Goal: Task Accomplishment & Management: Manage account settings

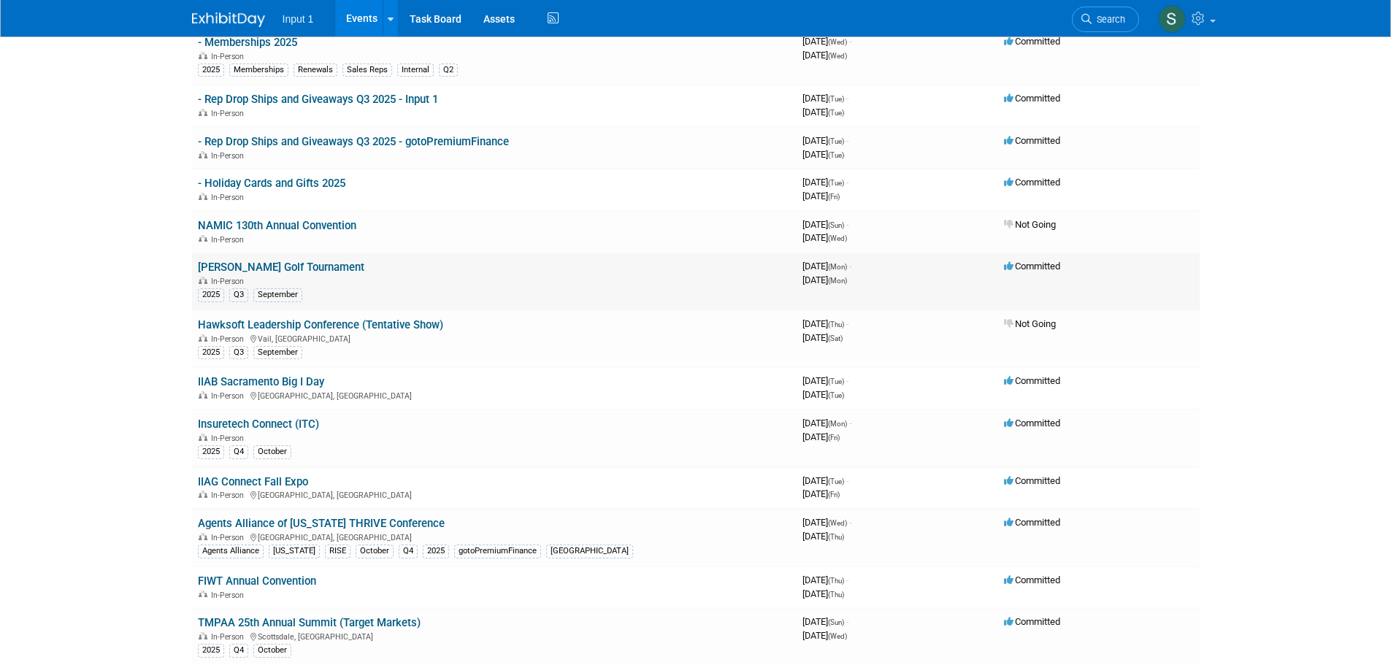
scroll to position [146, 0]
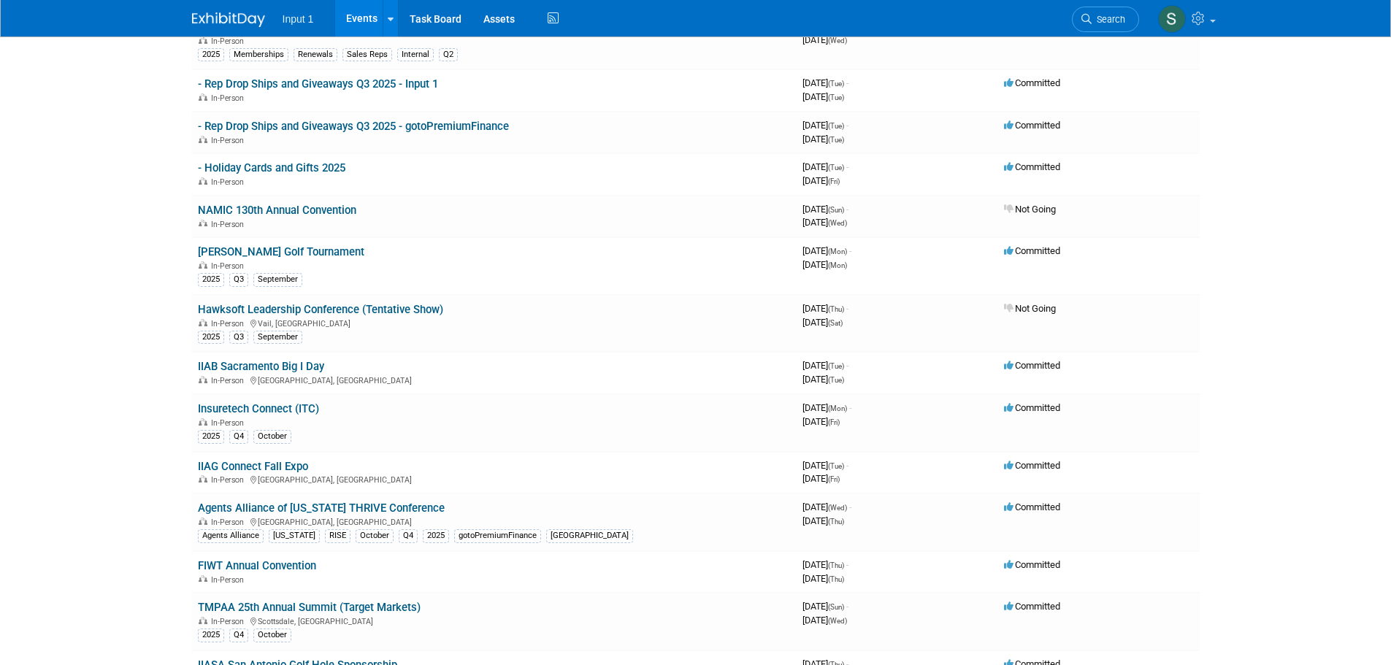
drag, startPoint x: 267, startPoint y: 467, endPoint x: 300, endPoint y: 458, distance: 34.2
click at [268, 467] on link "IIAG Connect Fall Expo" at bounding box center [253, 466] width 110 height 13
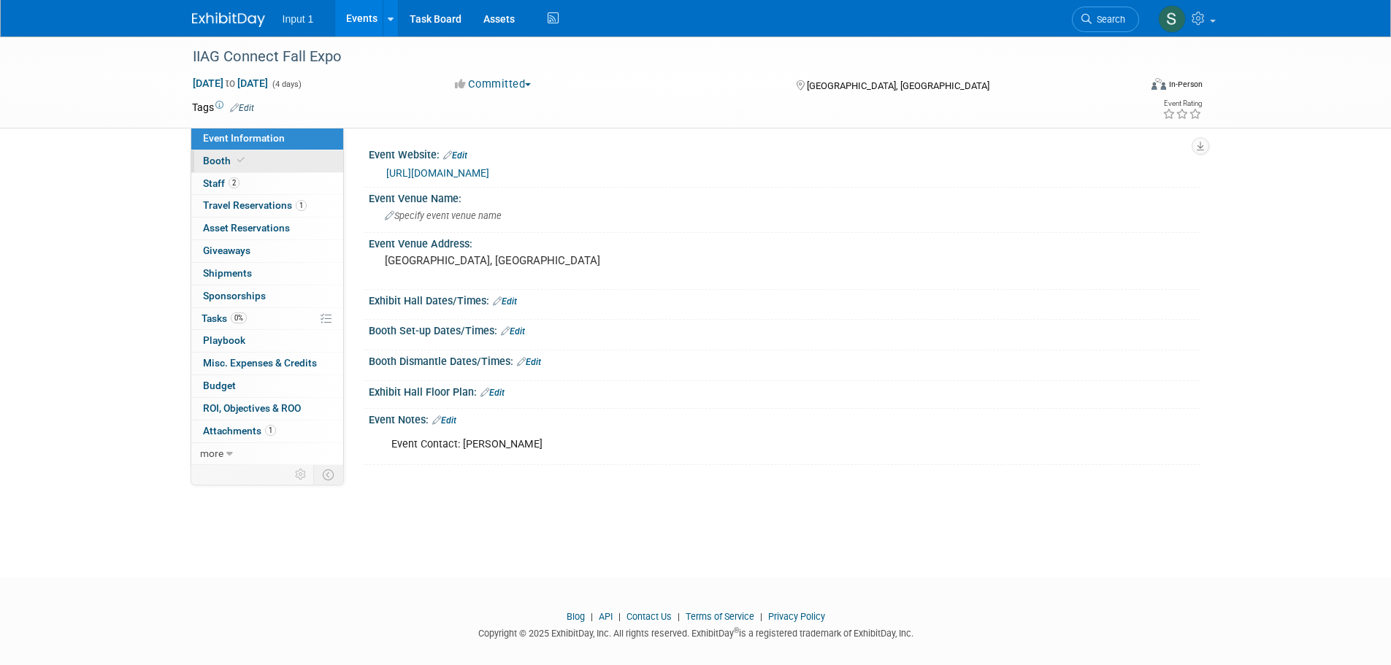
click at [210, 161] on span "Booth" at bounding box center [225, 161] width 45 height 12
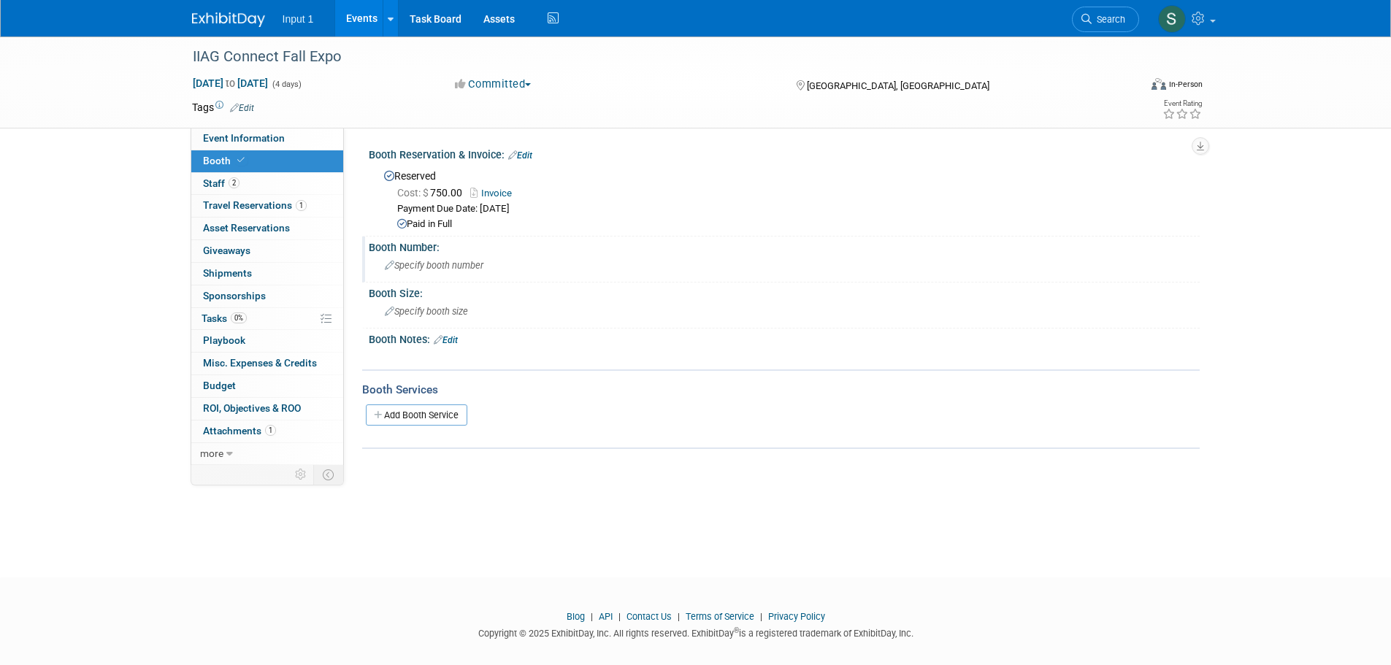
click at [433, 271] on div "Specify booth number" at bounding box center [784, 265] width 809 height 23
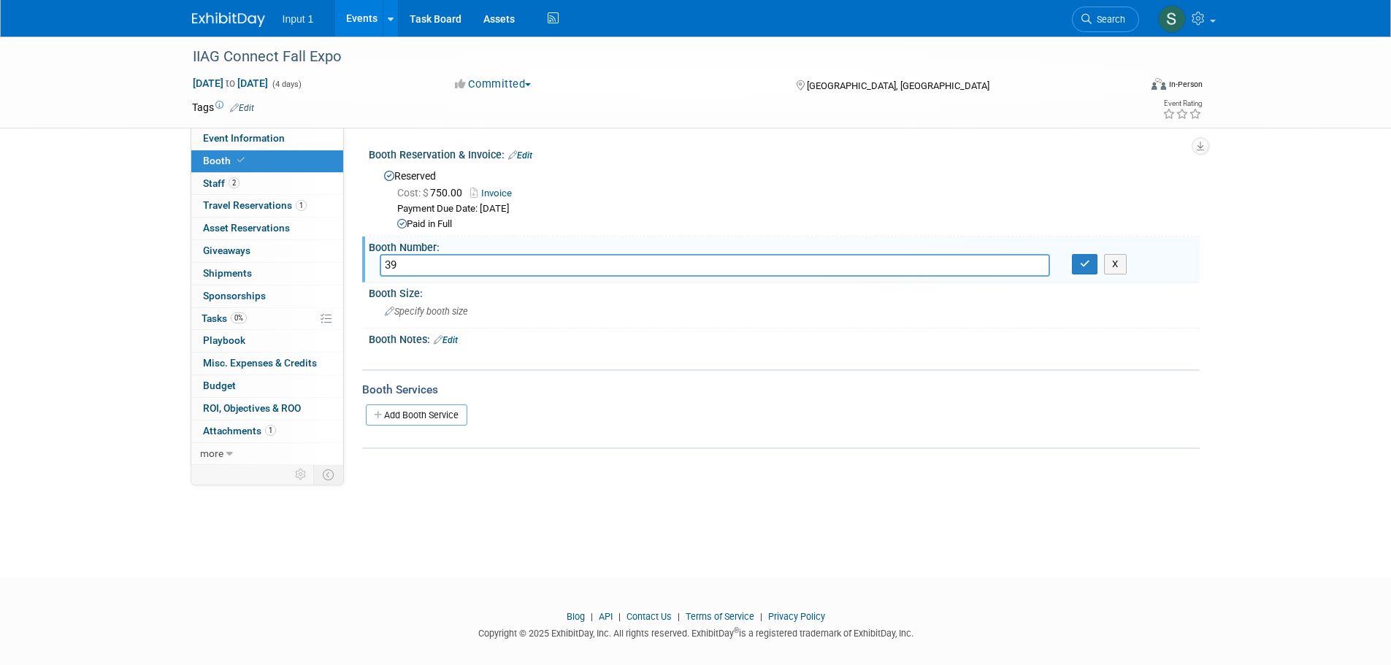
type input "39"
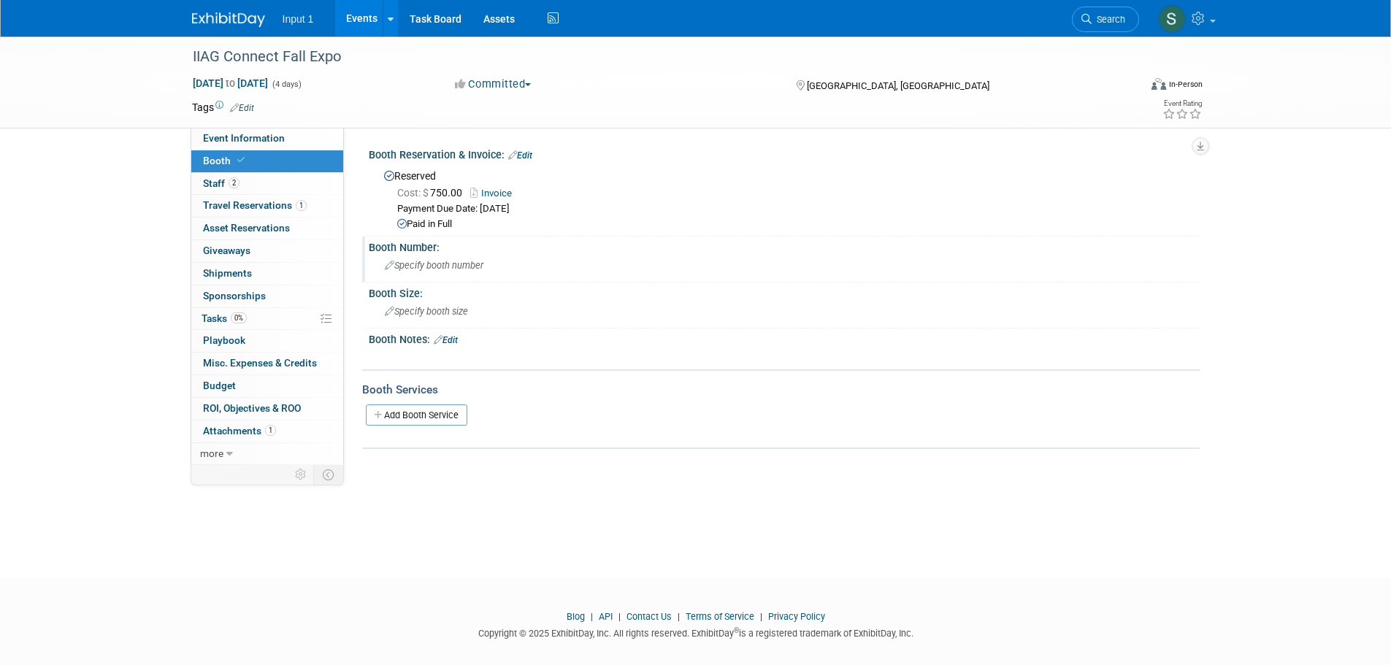
click at [442, 265] on span "Specify booth number" at bounding box center [434, 265] width 99 height 11
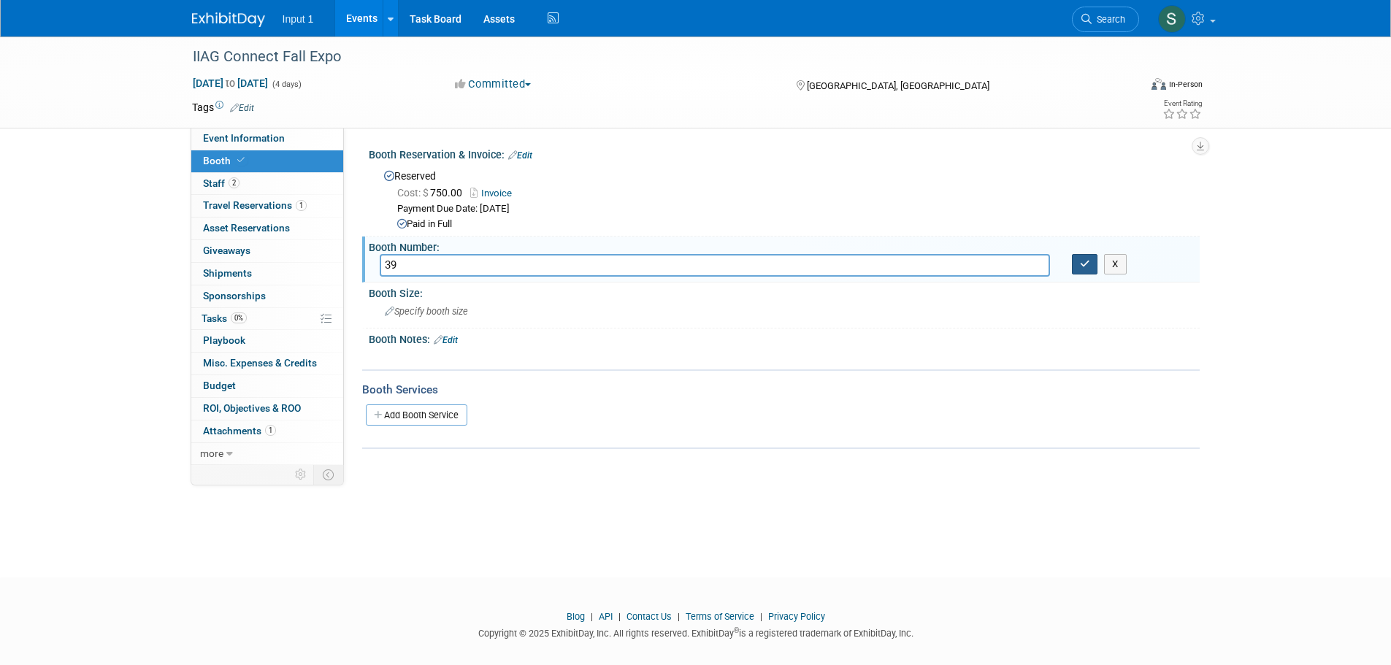
type input "39"
click at [1084, 266] on icon "button" at bounding box center [1085, 263] width 10 height 9
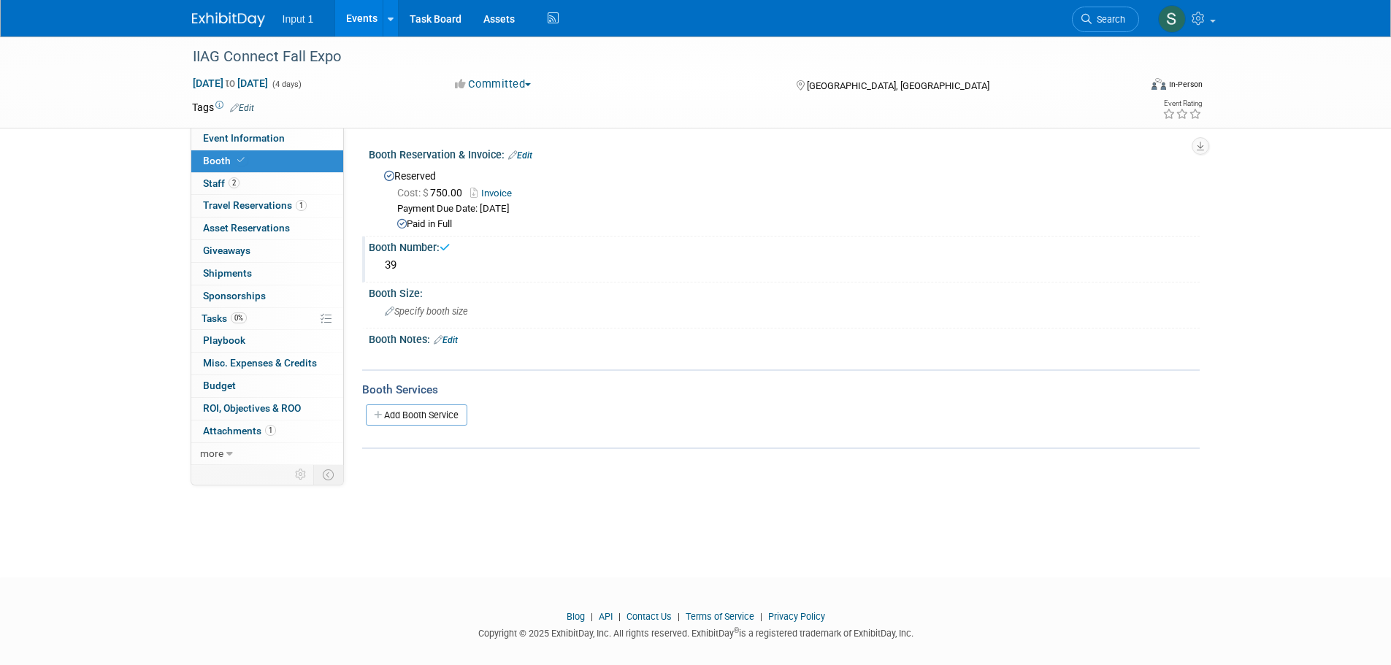
drag, startPoint x: 616, startPoint y: 337, endPoint x: 602, endPoint y: 328, distance: 15.8
click at [607, 331] on div "Booth Notes: Edit" at bounding box center [784, 338] width 831 height 19
click at [219, 135] on span "Event Information" at bounding box center [244, 138] width 82 height 12
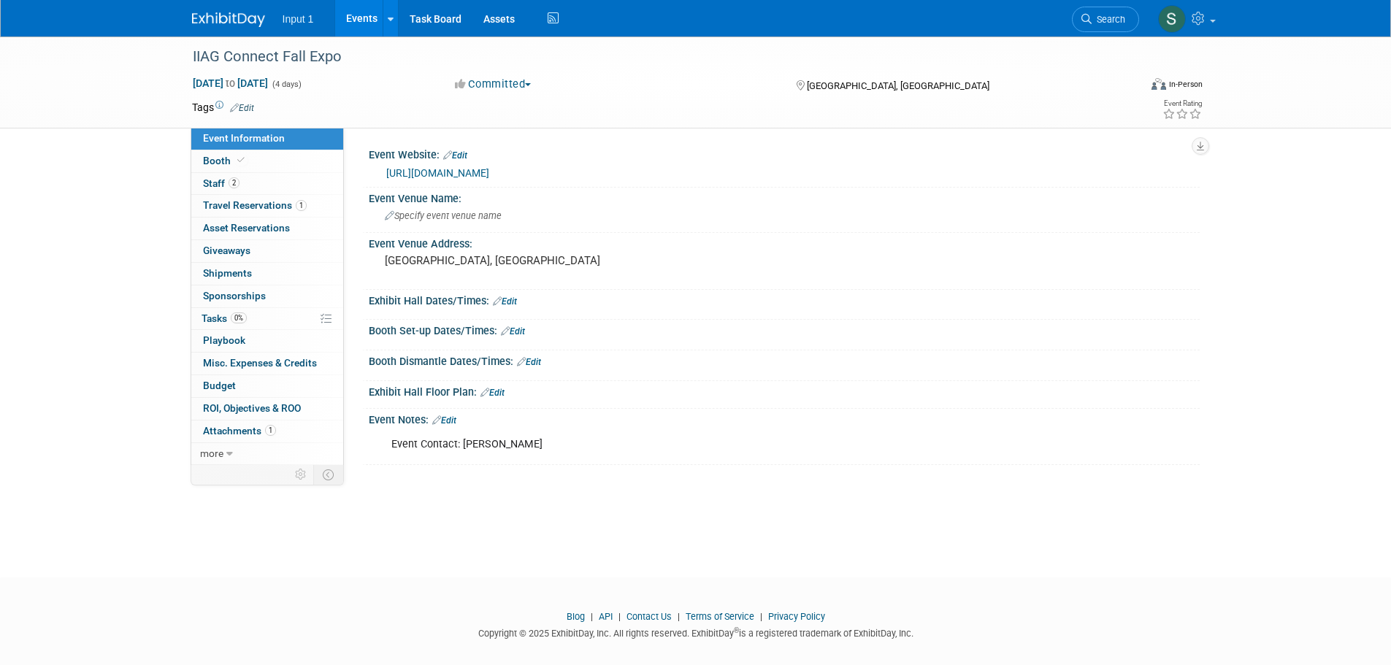
click at [497, 391] on link "Edit" at bounding box center [492, 393] width 24 height 10
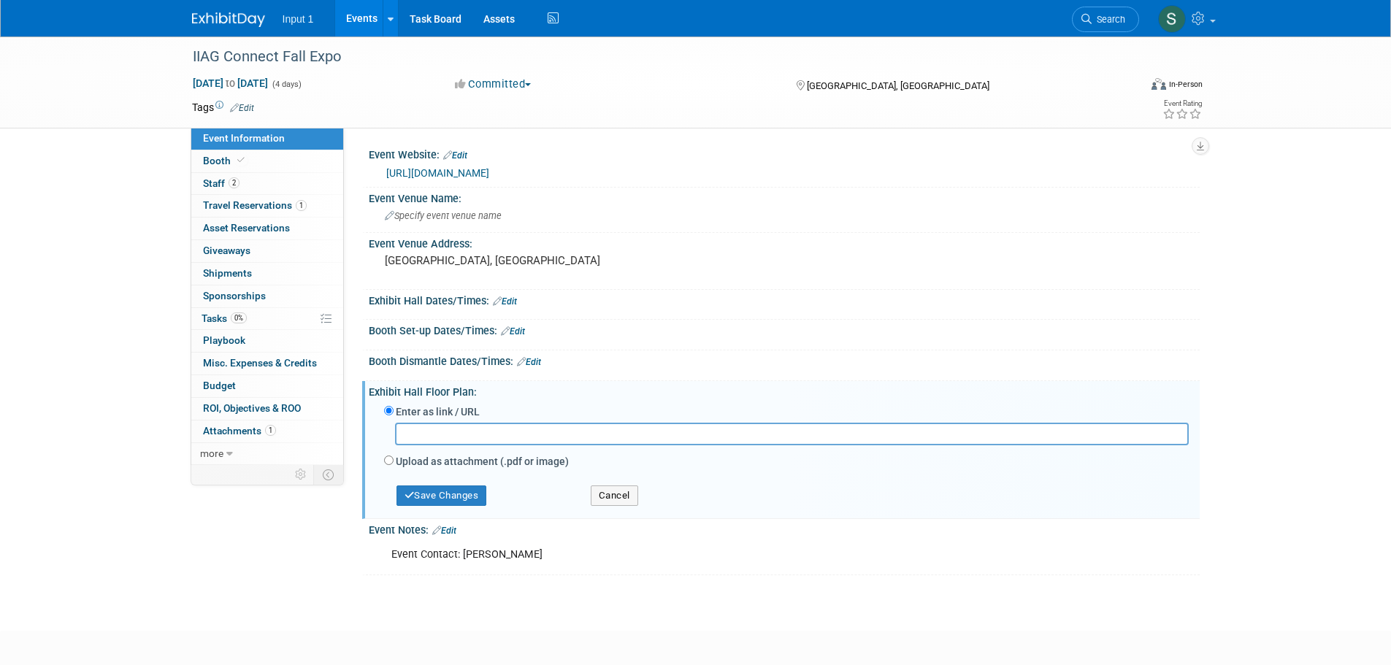
click at [386, 453] on div at bounding box center [786, 438] width 805 height 30
click at [391, 460] on input "Upload as attachment (.pdf or image)" at bounding box center [388, 460] width 9 height 9
radio input "true"
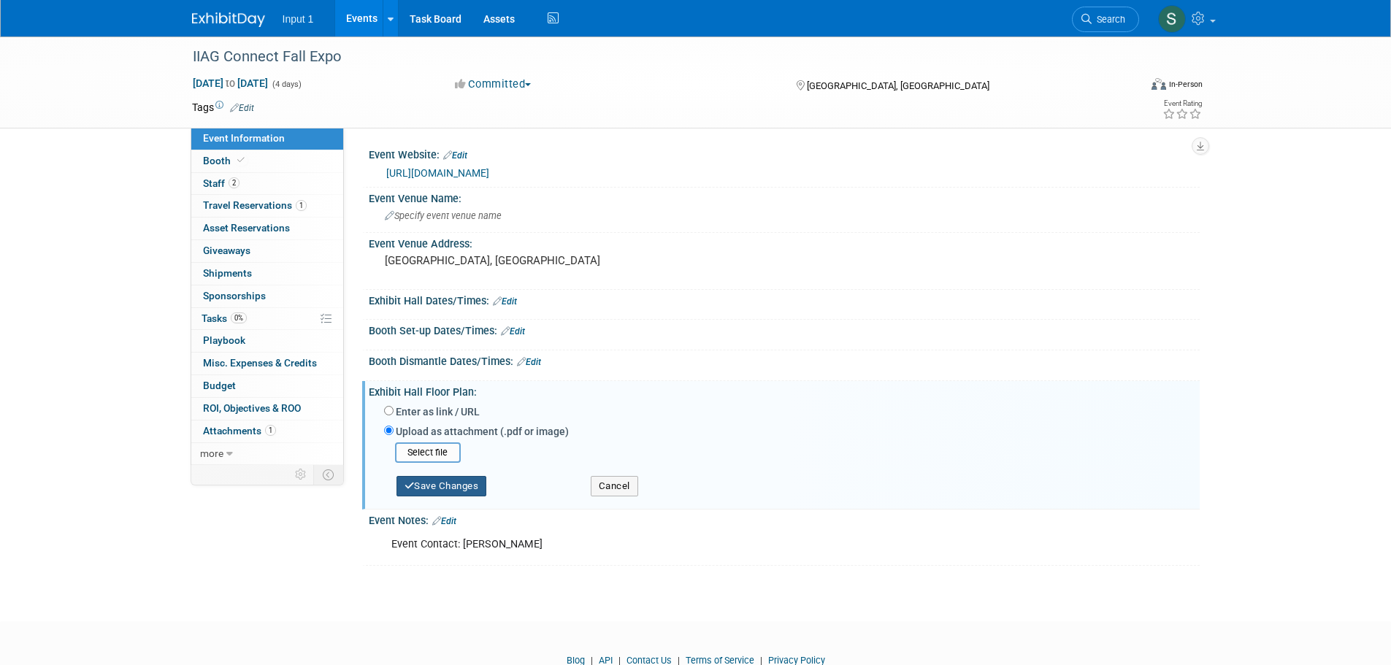
click at [438, 486] on button "Save Changes" at bounding box center [441, 486] width 91 height 20
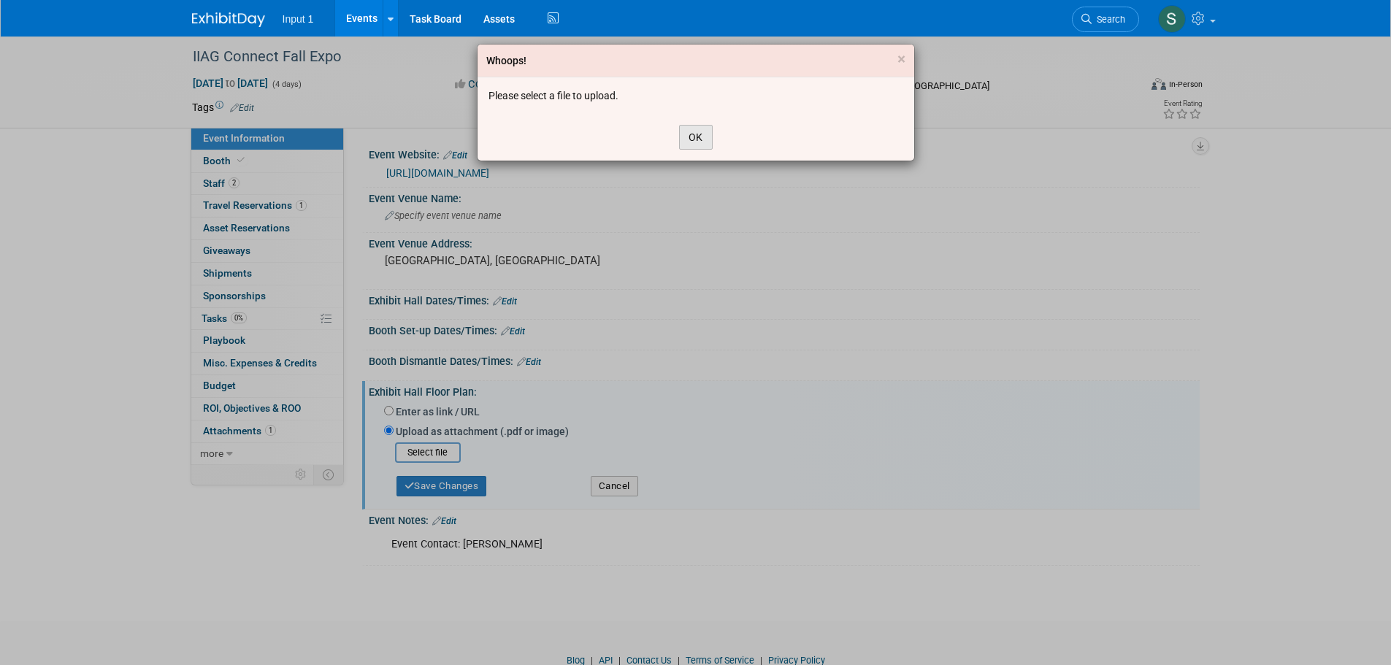
click at [689, 145] on button "OK" at bounding box center [696, 137] width 34 height 25
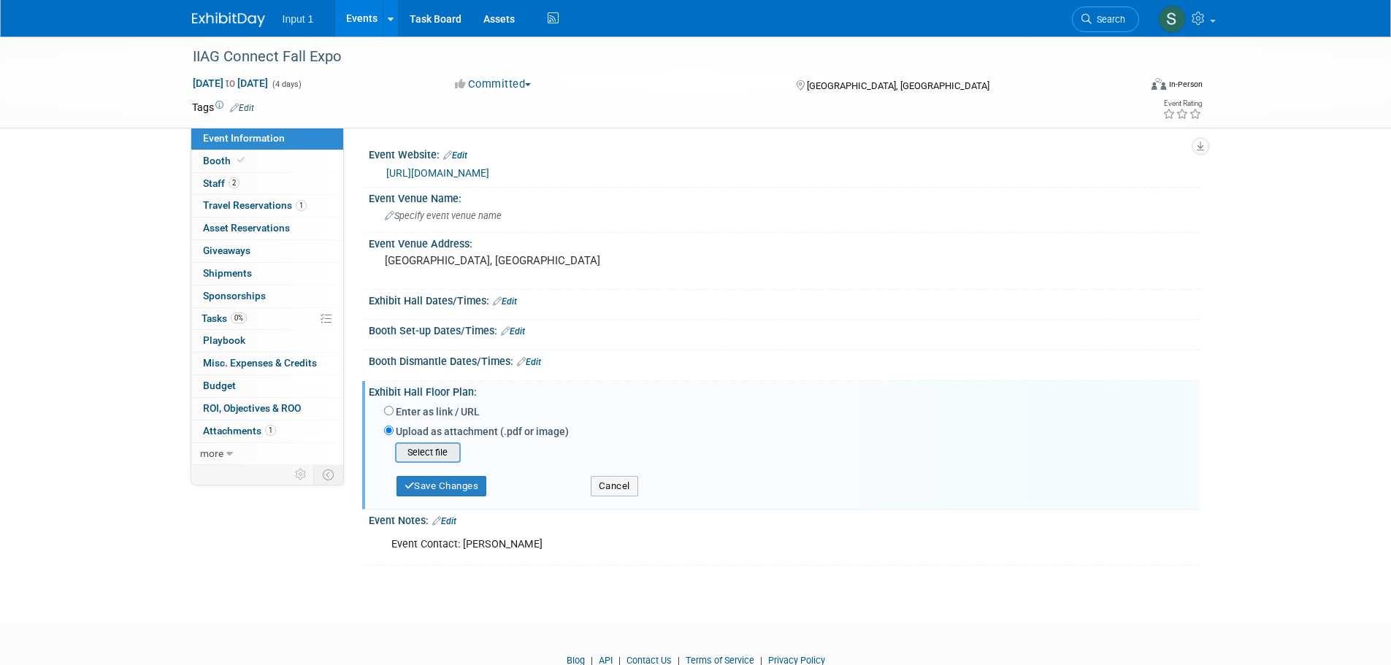
click at [427, 449] on input "file" at bounding box center [373, 453] width 174 height 18
click at [459, 481] on button "Save Changes" at bounding box center [441, 481] width 91 height 20
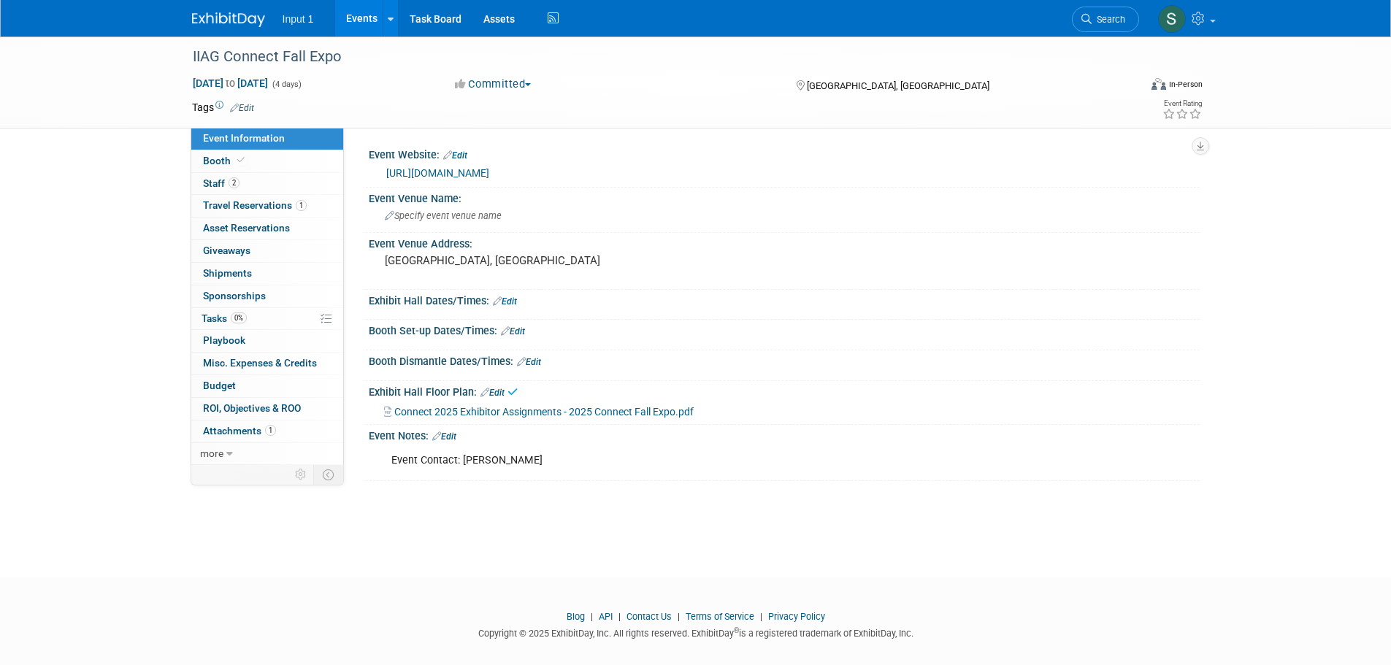
click at [1137, 534] on div "IIAG Connect Fall Expo Oct 14, 2025 to Oct 17, 2025 (4 days) Oct 14, 2025 to Oc…" at bounding box center [695, 294] width 1391 height 515
